Goal: Task Accomplishment & Management: Complete application form

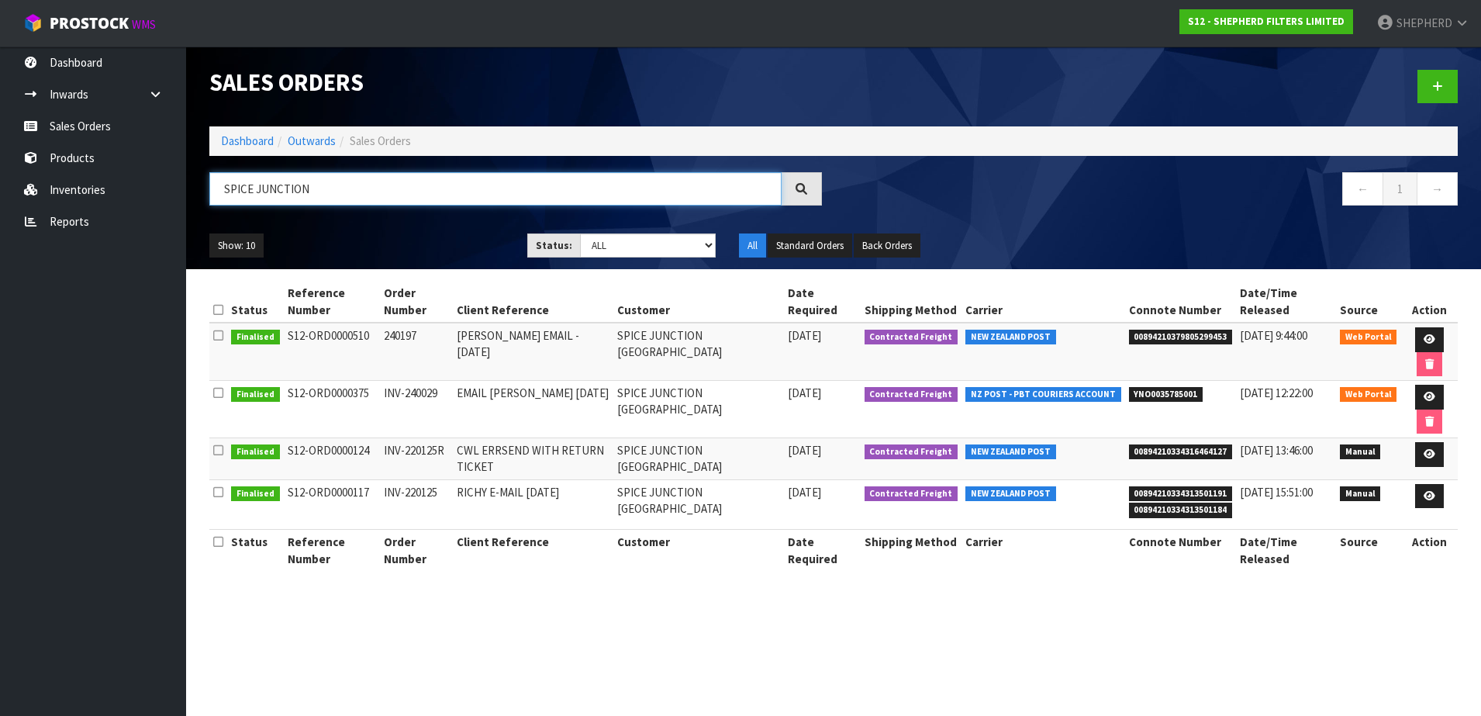
drag, startPoint x: 335, startPoint y: 198, endPoint x: 191, endPoint y: 171, distance: 146.6
click at [191, 171] on header "Sales Orders Dashboard Outwards Sales Orders [GEOGRAPHIC_DATA] ← 1 → Show: 10 5…" at bounding box center [833, 158] width 1295 height 222
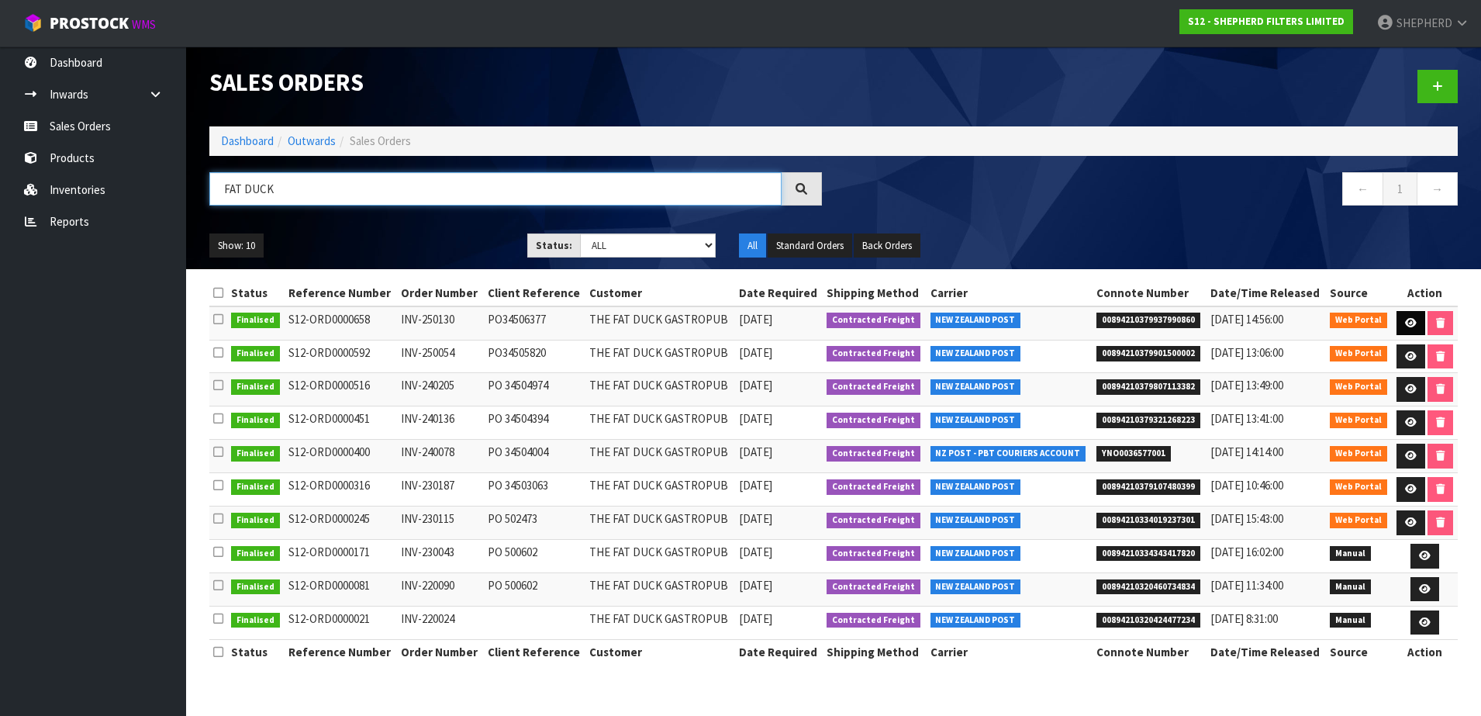
type input "FAT DUCK"
click at [1410, 316] on link at bounding box center [1410, 323] width 29 height 25
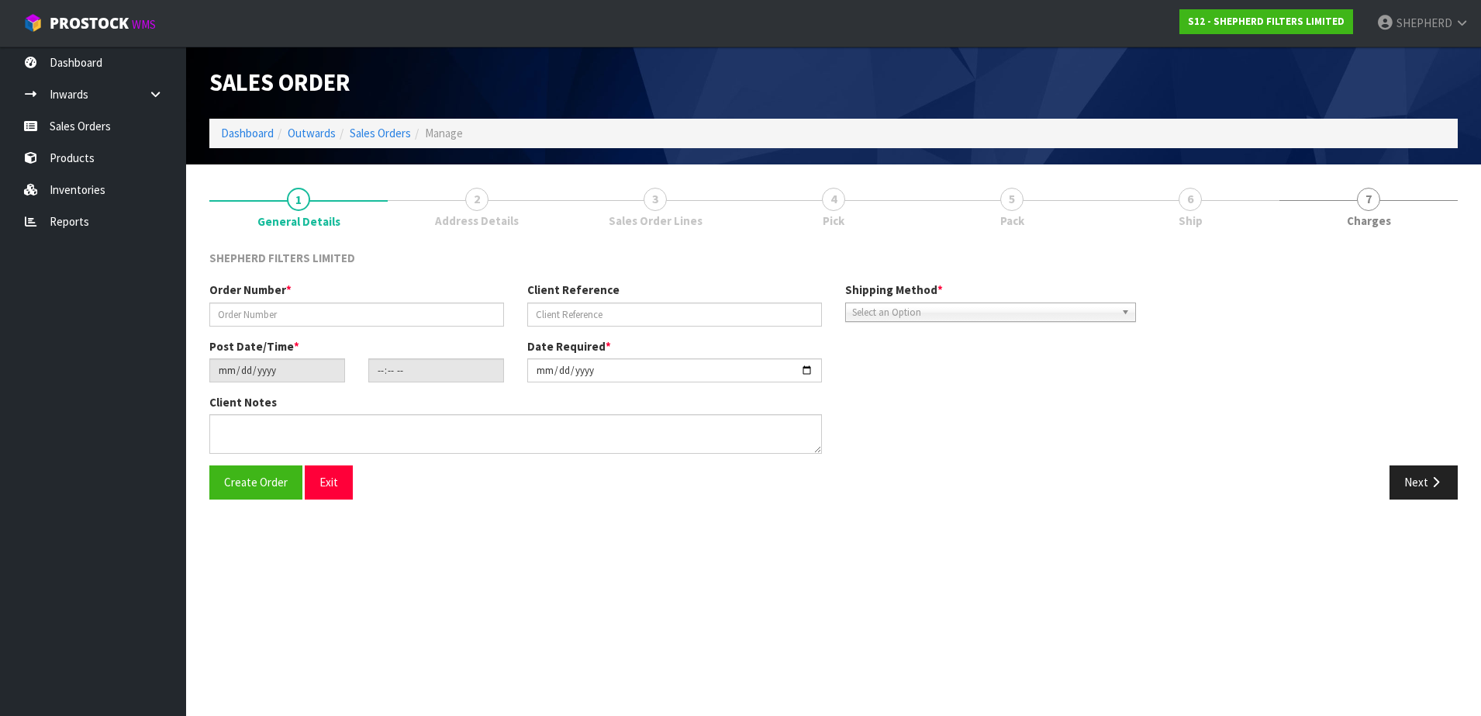
type input "INV-250130"
type input "PO34506377"
type input "[DATE]"
type input "17:13:00.000"
type input "[DATE]"
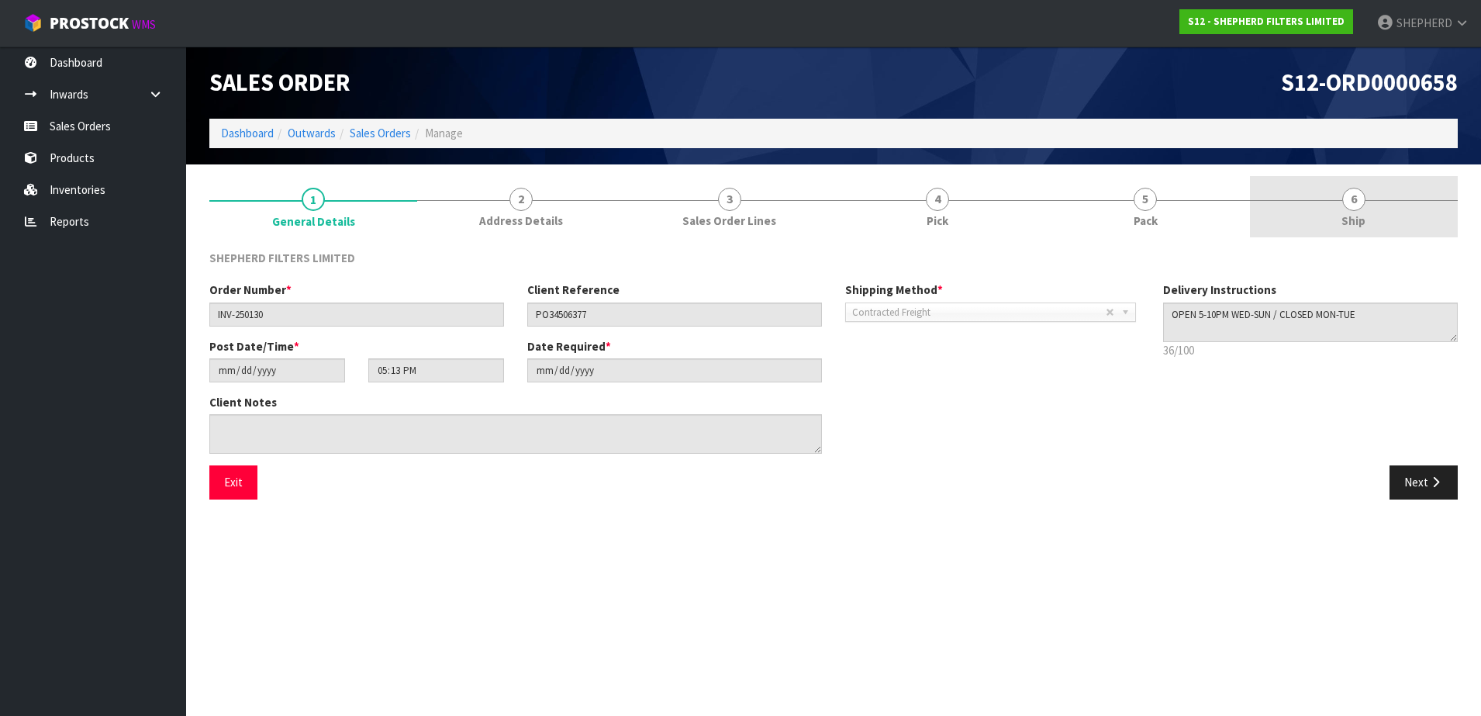
click at [1358, 202] on span "6" at bounding box center [1353, 199] width 23 height 23
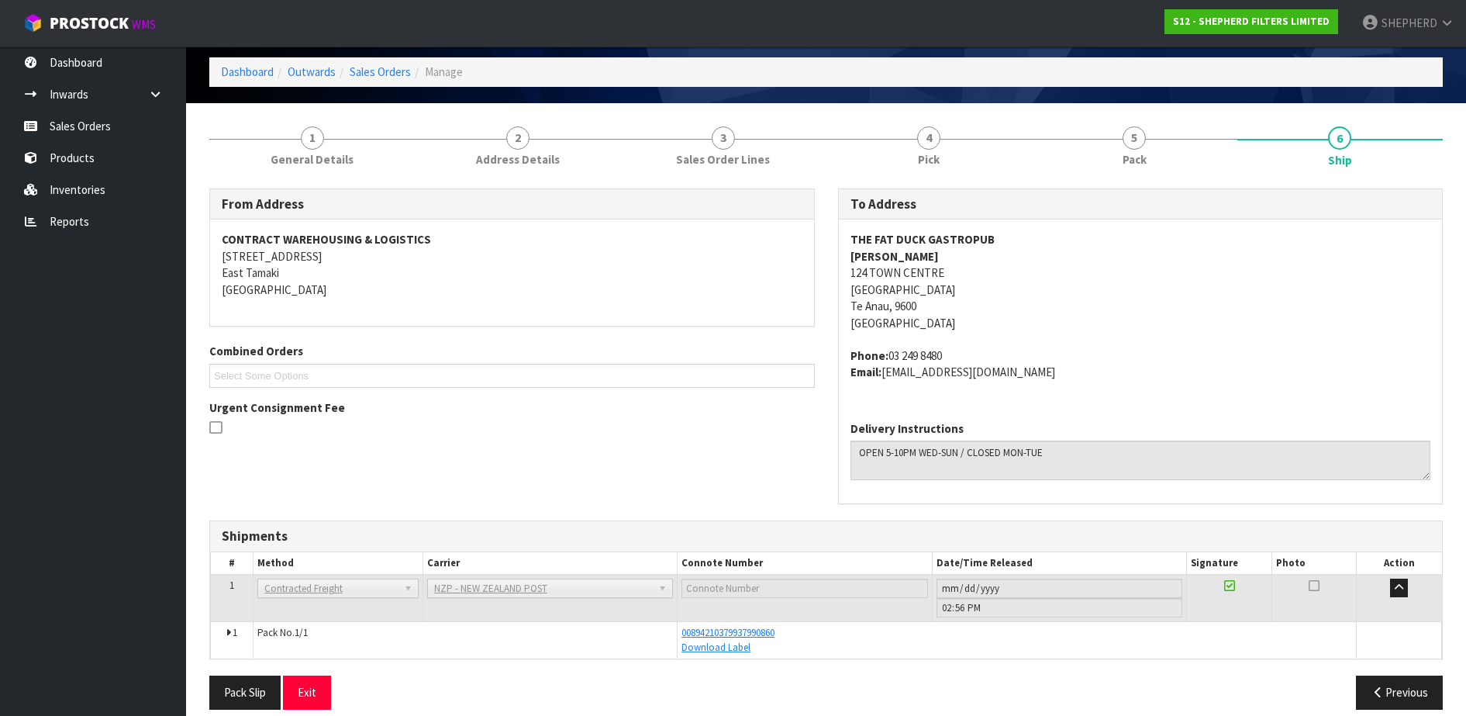
scroll to position [78, 0]
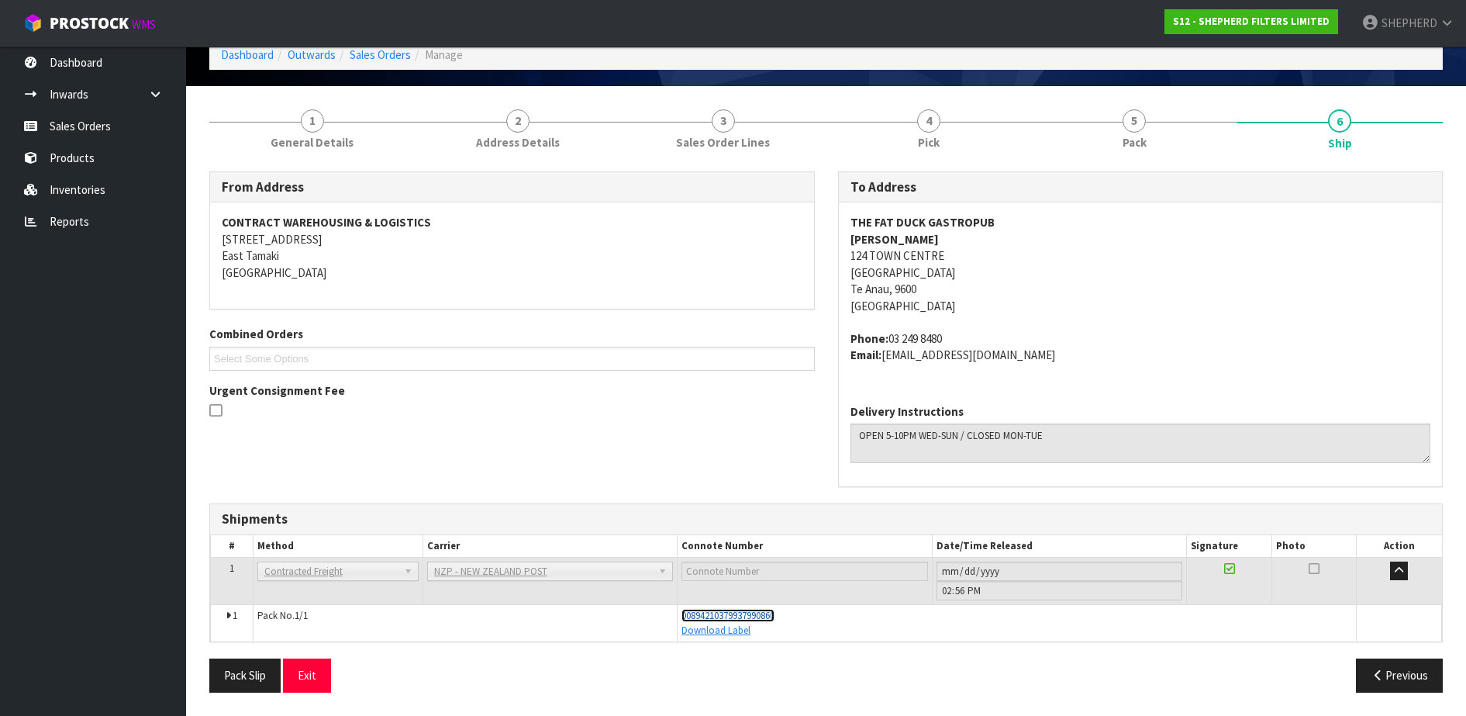
click at [760, 617] on span "00894210379937990860" at bounding box center [727, 615] width 93 height 13
